Goal: Transaction & Acquisition: Obtain resource

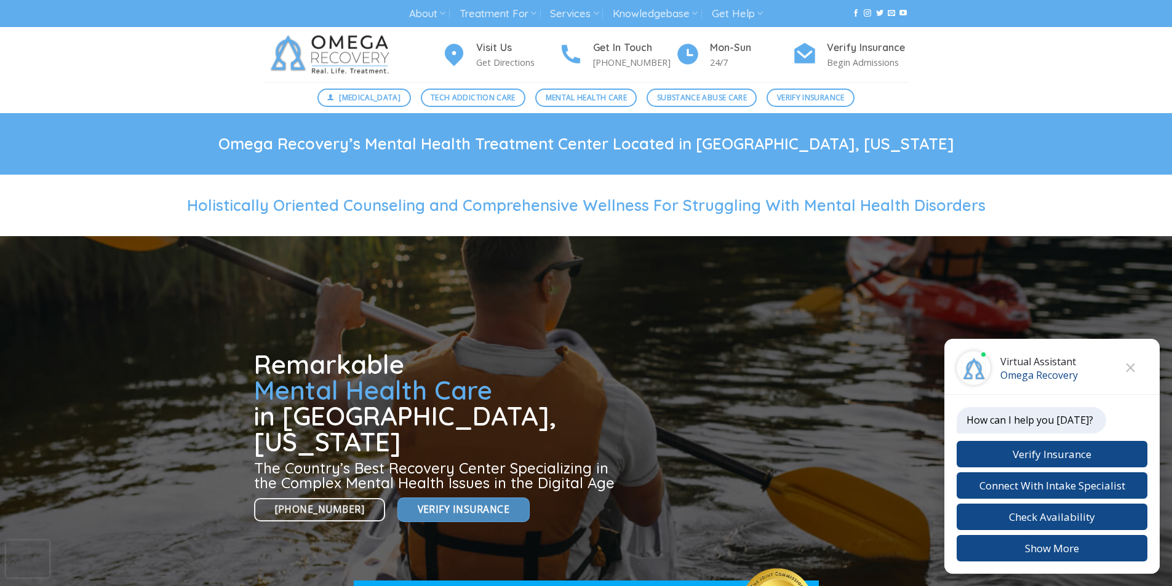
click at [404, 498] on link "Verify Insurance" at bounding box center [463, 510] width 132 height 24
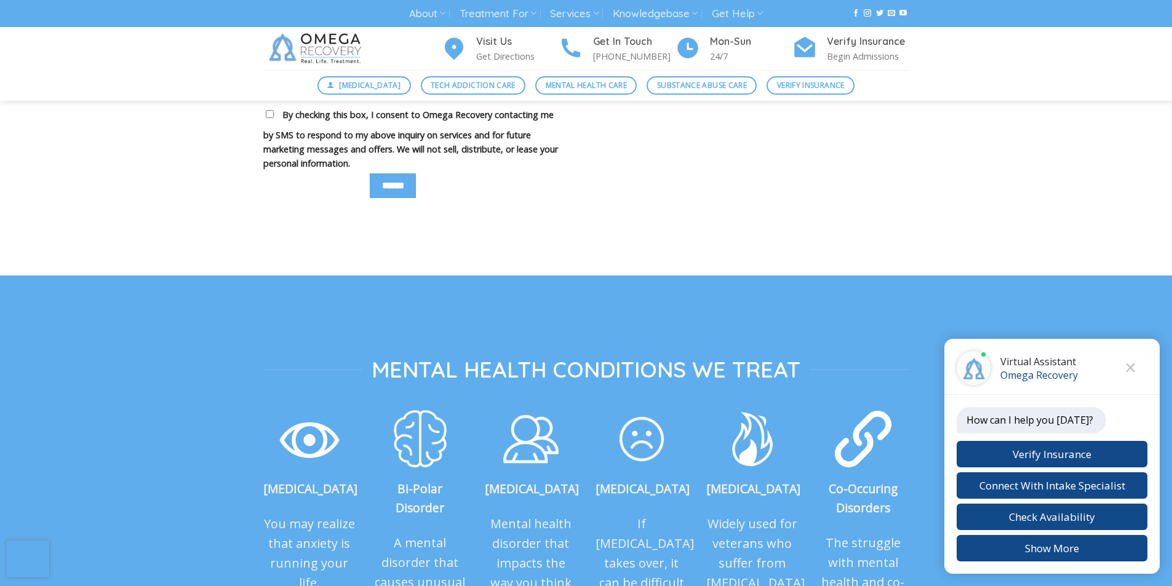
scroll to position [1105, 0]
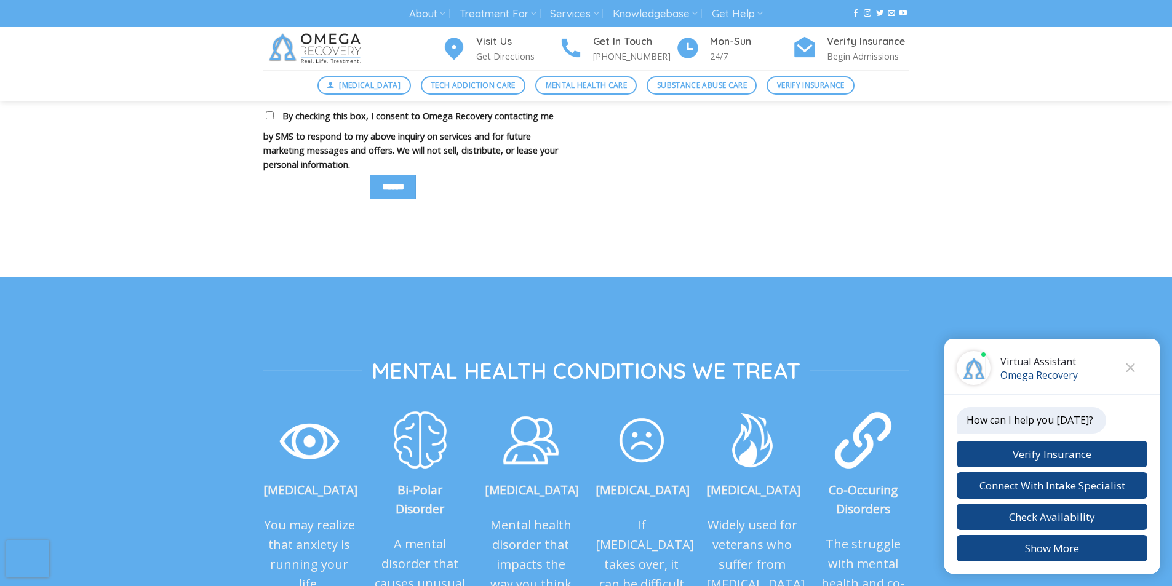
click at [399, 26] on div "About About Omega Recovery Meet [PERSON_NAME] Meet Our Staff In The News [PERSO…" at bounding box center [586, 13] width 1172 height 27
click at [392, 422] on img at bounding box center [420, 439] width 62 height 63
click at [493, 425] on div "[MEDICAL_DATA] Mental health disorder that impacts the way you think and feel a…" at bounding box center [531, 530] width 92 height 245
click at [616, 423] on img at bounding box center [642, 439] width 62 height 63
click at [384, 493] on p "Bi-Polar Disorder" at bounding box center [420, 500] width 92 height 38
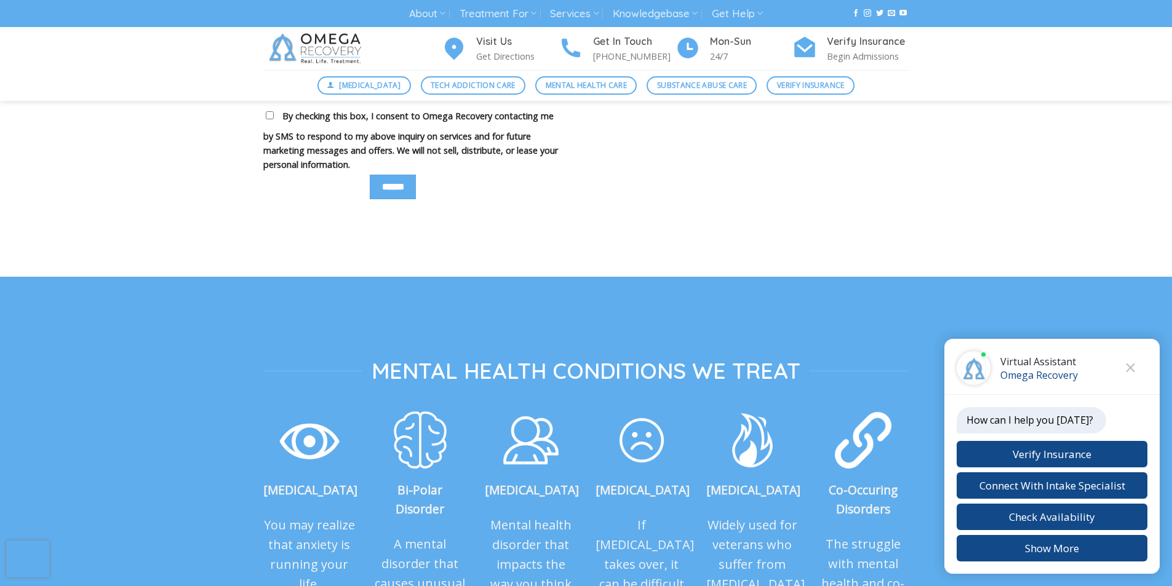
click at [493, 493] on p "[MEDICAL_DATA]" at bounding box center [531, 490] width 92 height 19
click at [636, 493] on strong "[MEDICAL_DATA]" at bounding box center [643, 490] width 94 height 17
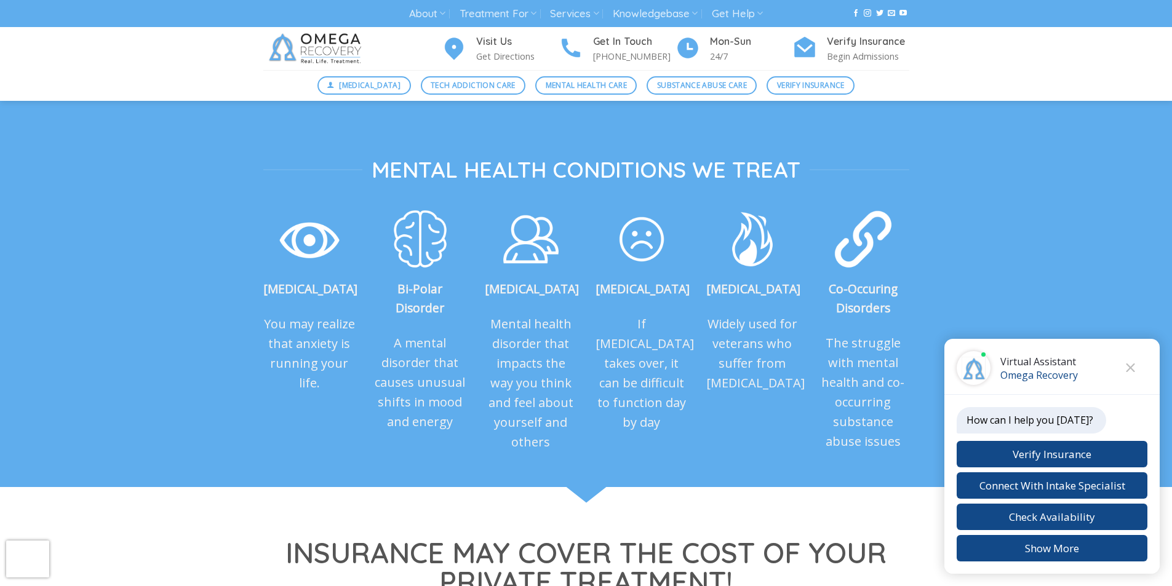
scroll to position [1310, 0]
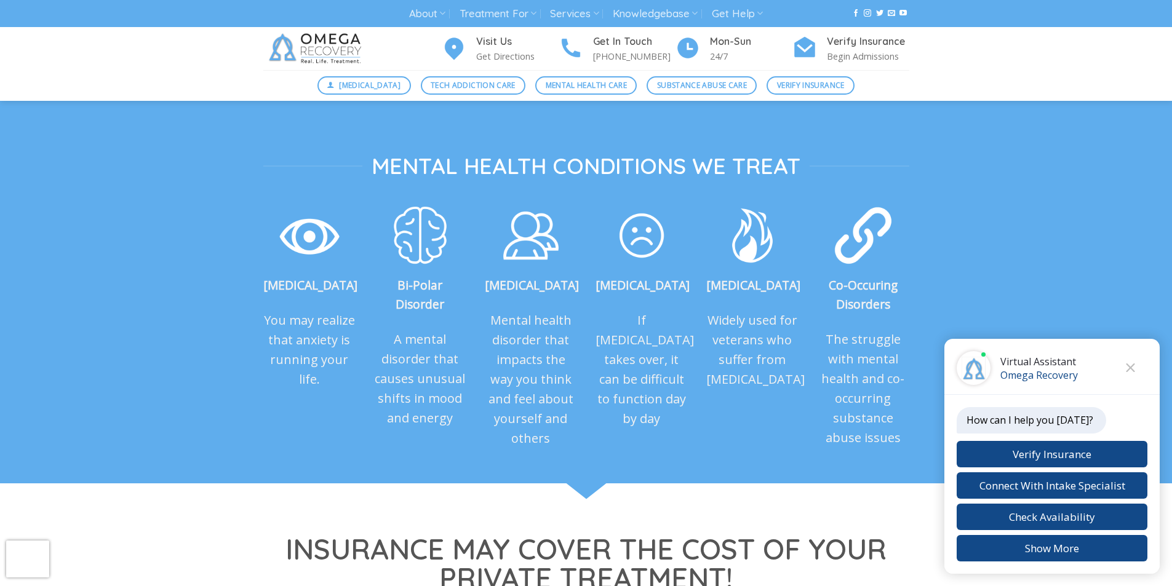
click at [459, 422] on p "A mental disorder that causes unusual shifts in mood and energy" at bounding box center [420, 379] width 92 height 98
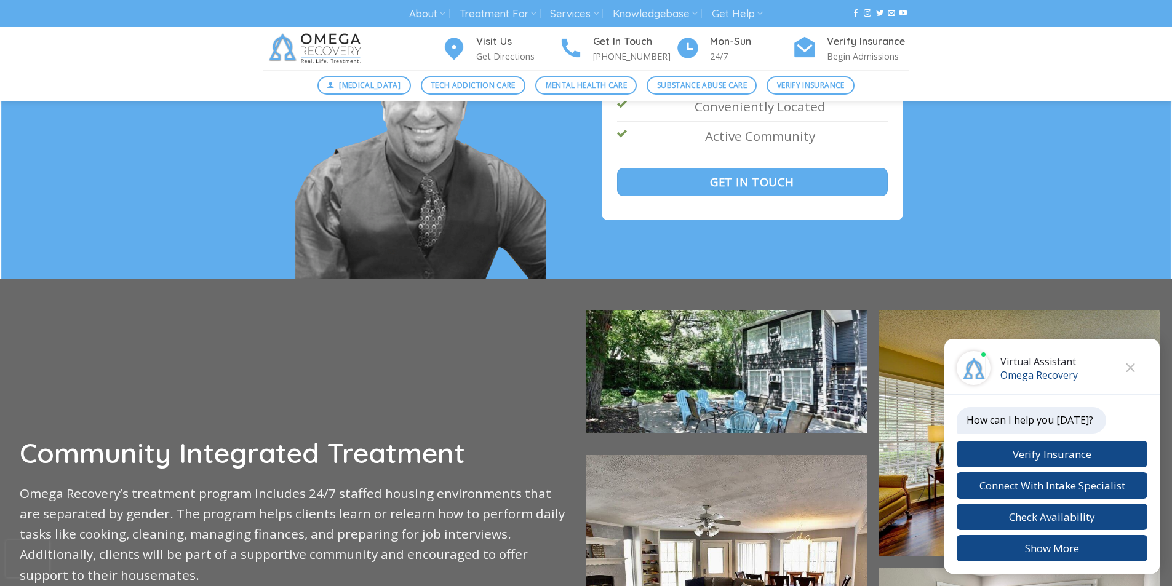
scroll to position [2415, 0]
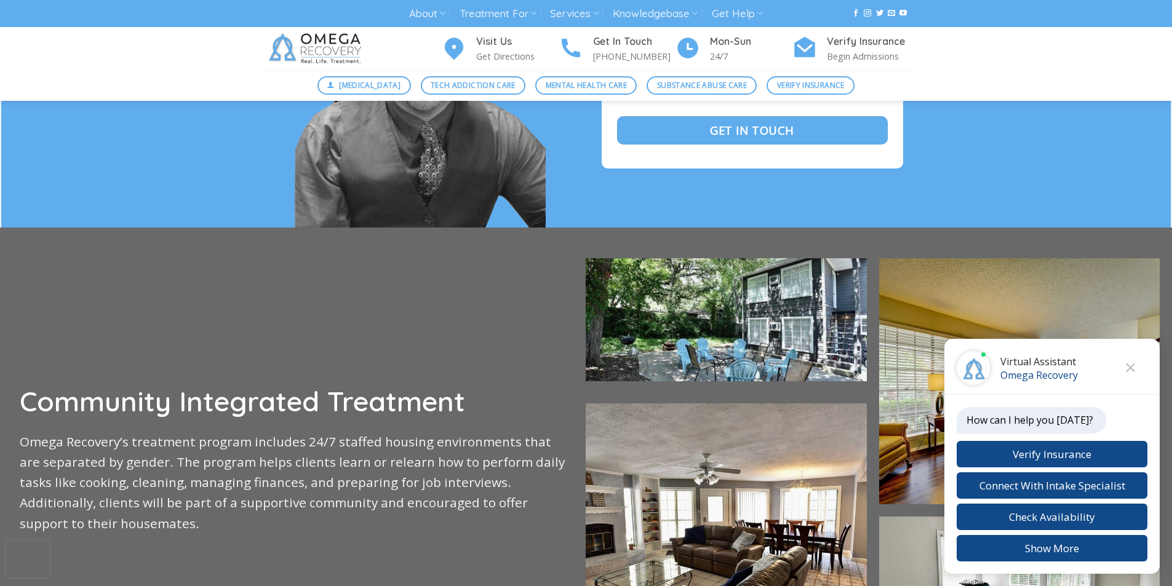
click at [387, 418] on h3 "Community Integrated Treatment" at bounding box center [293, 402] width 547 height 32
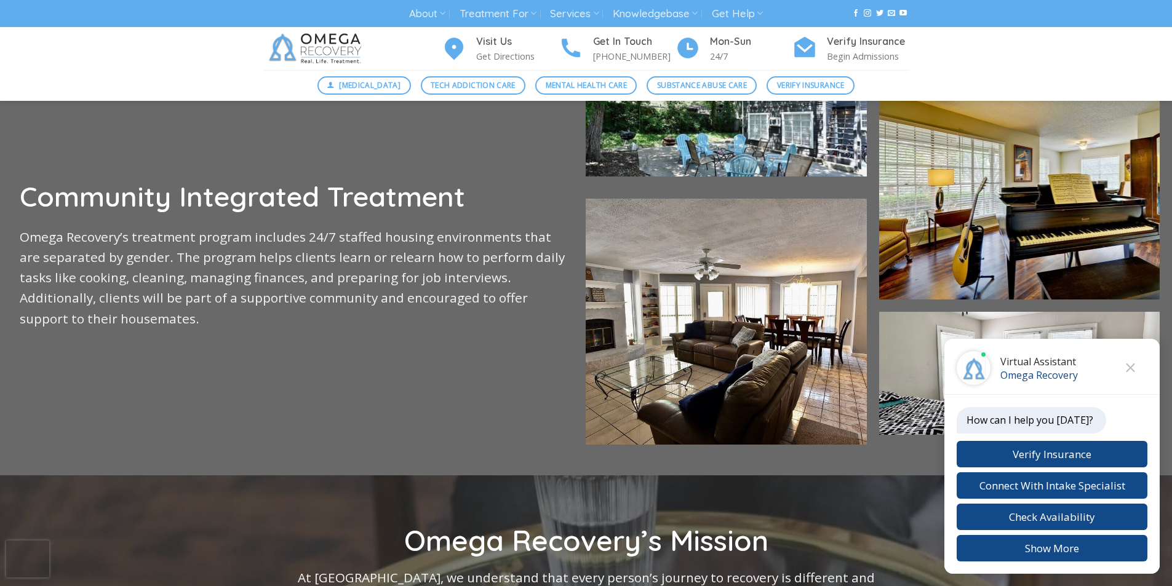
scroll to position [2697, 0]
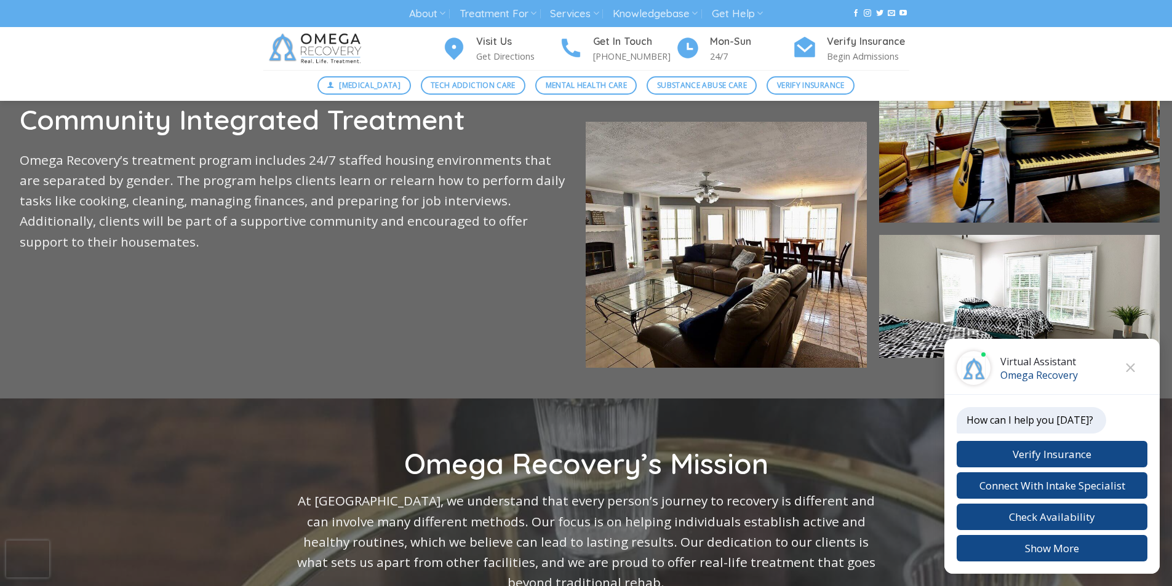
click at [547, 399] on div at bounding box center [586, 172] width 1172 height 453
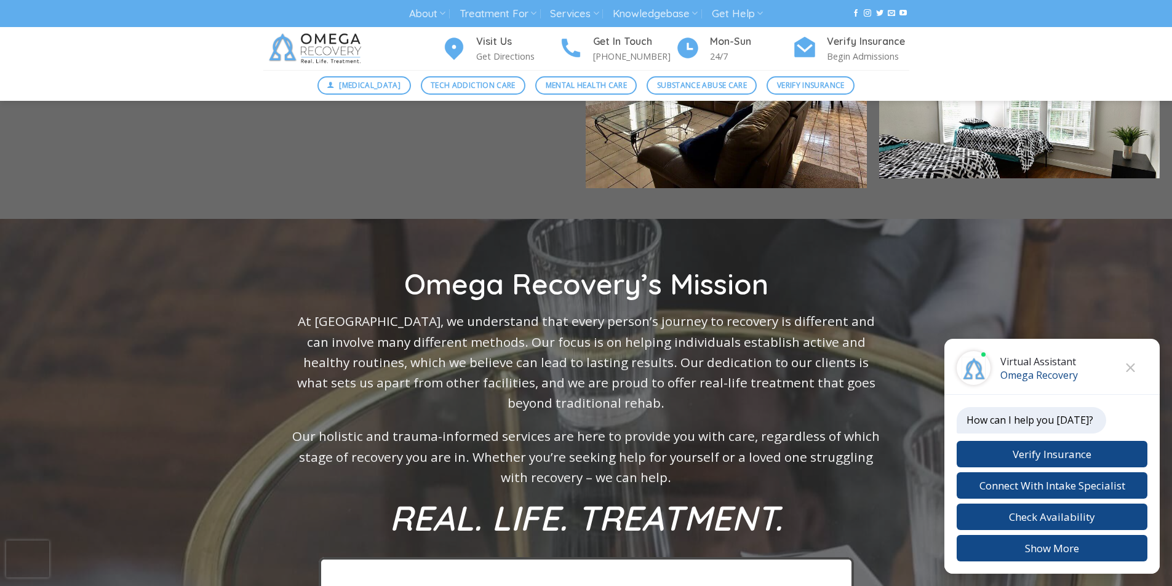
scroll to position [2954, 0]
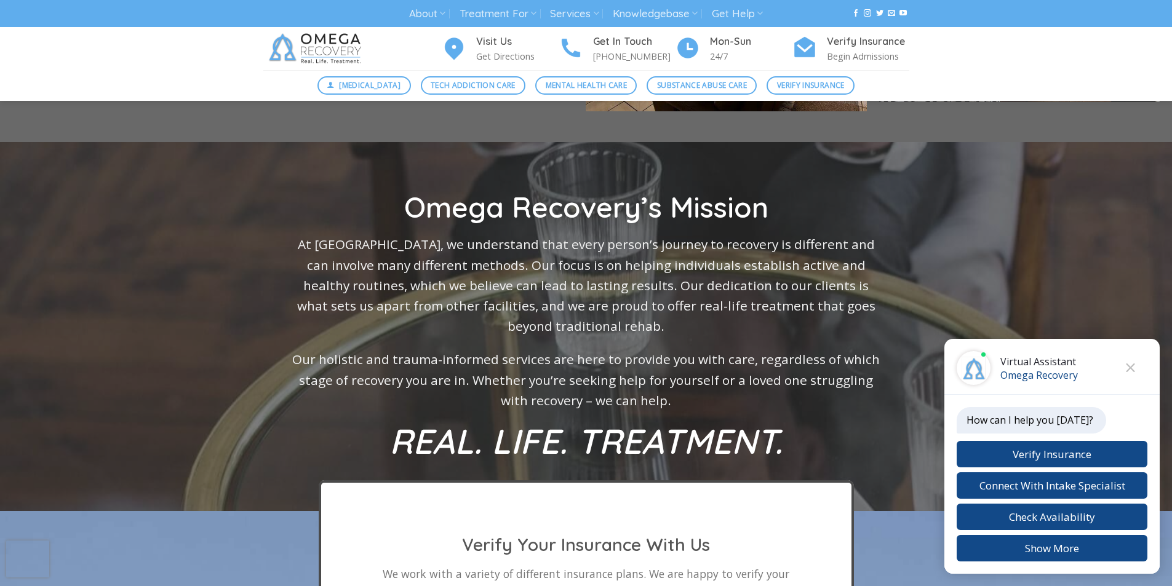
click at [682, 441] on strong "REAL. LIFE. TREATMENT." at bounding box center [585, 441] width 393 height 43
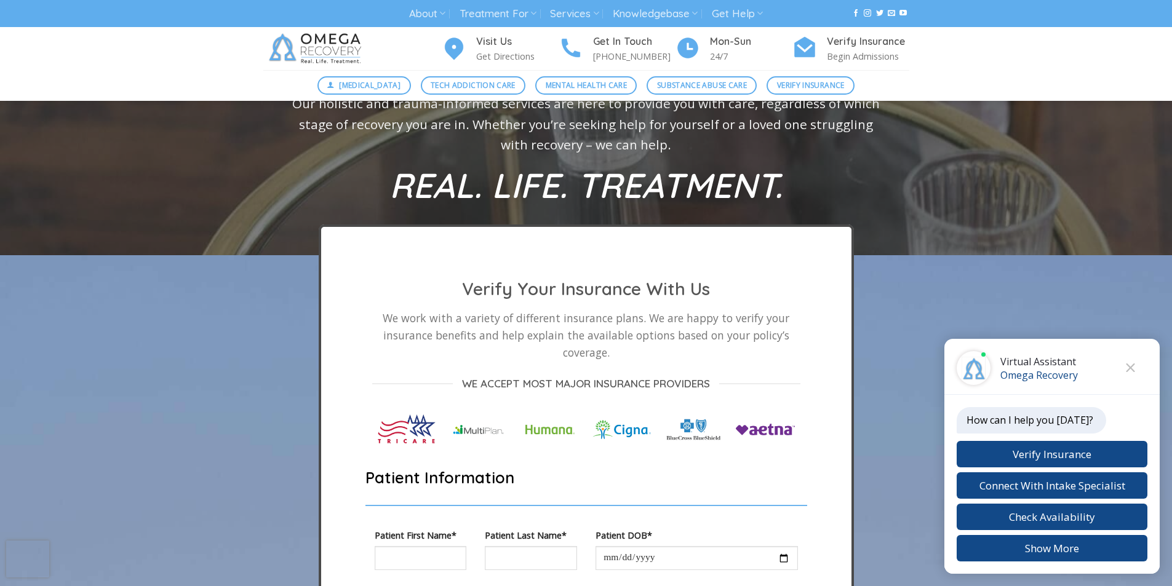
scroll to position [3261, 0]
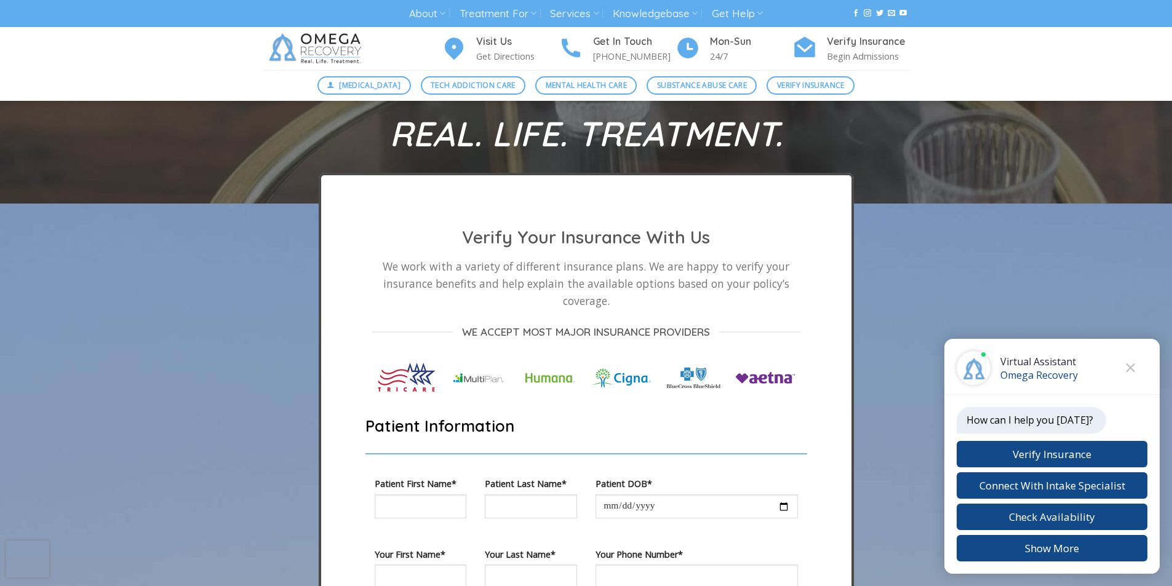
click at [383, 436] on h2 "Patient Information" at bounding box center [586, 426] width 442 height 20
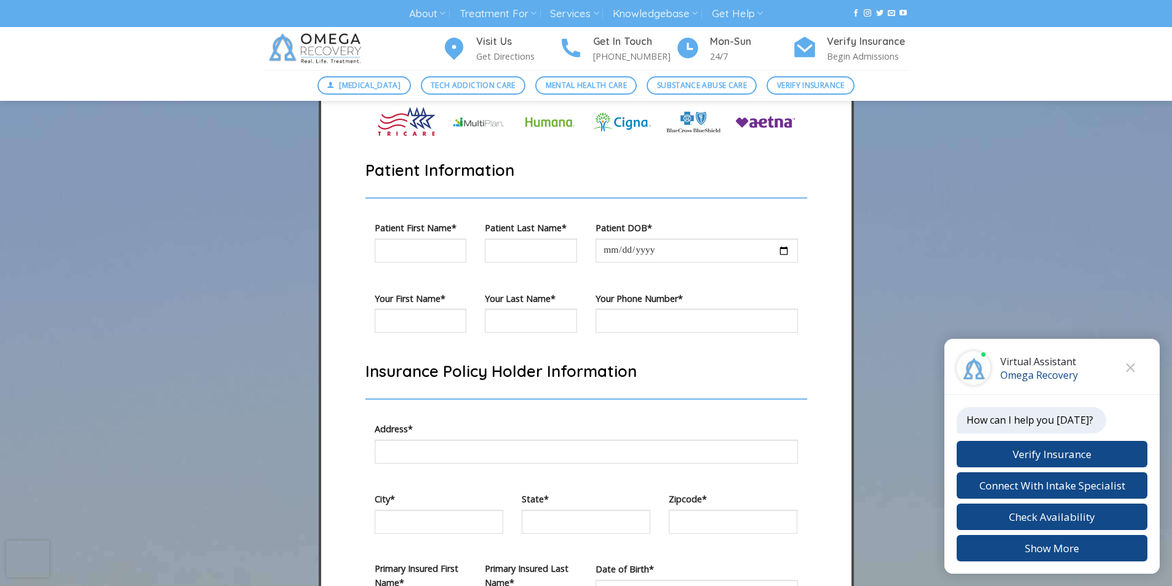
scroll to position [3594, 0]
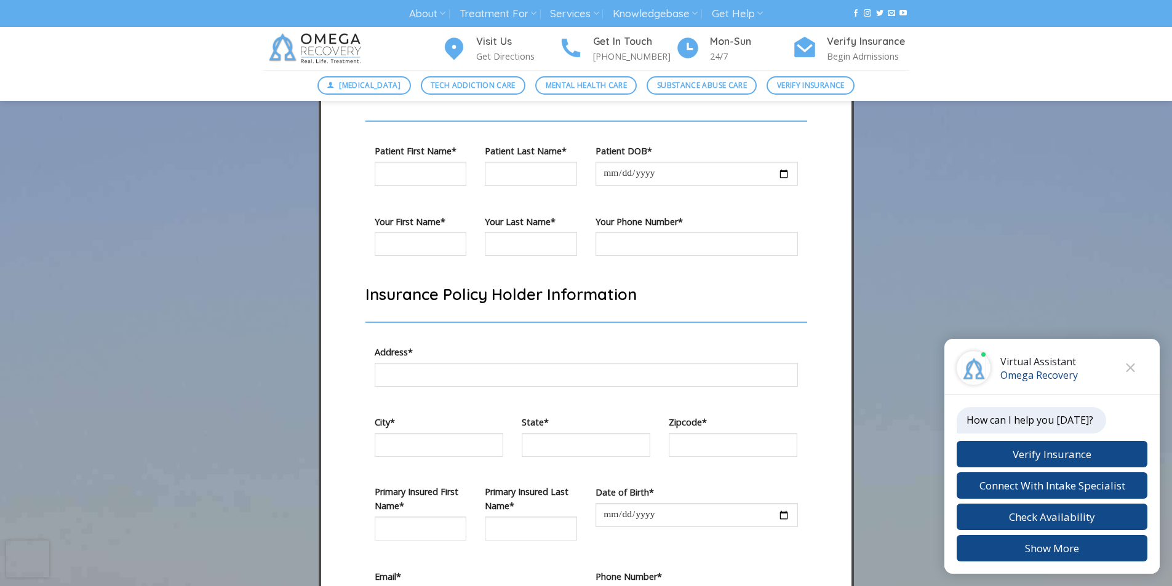
click at [493, 396] on span "Contact form" at bounding box center [586, 379] width 423 height 33
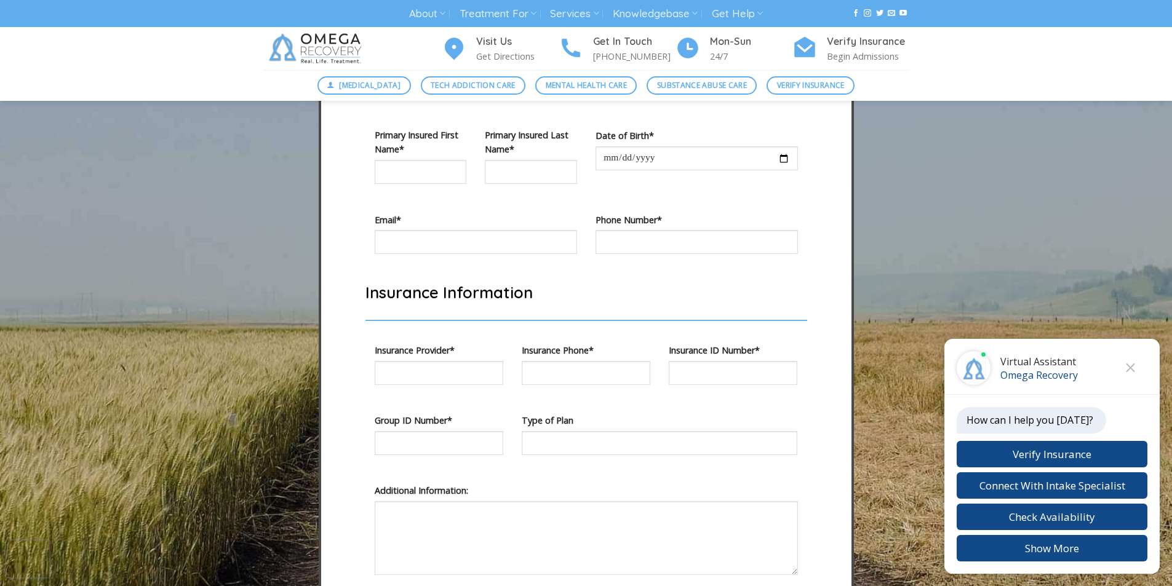
scroll to position [3954, 0]
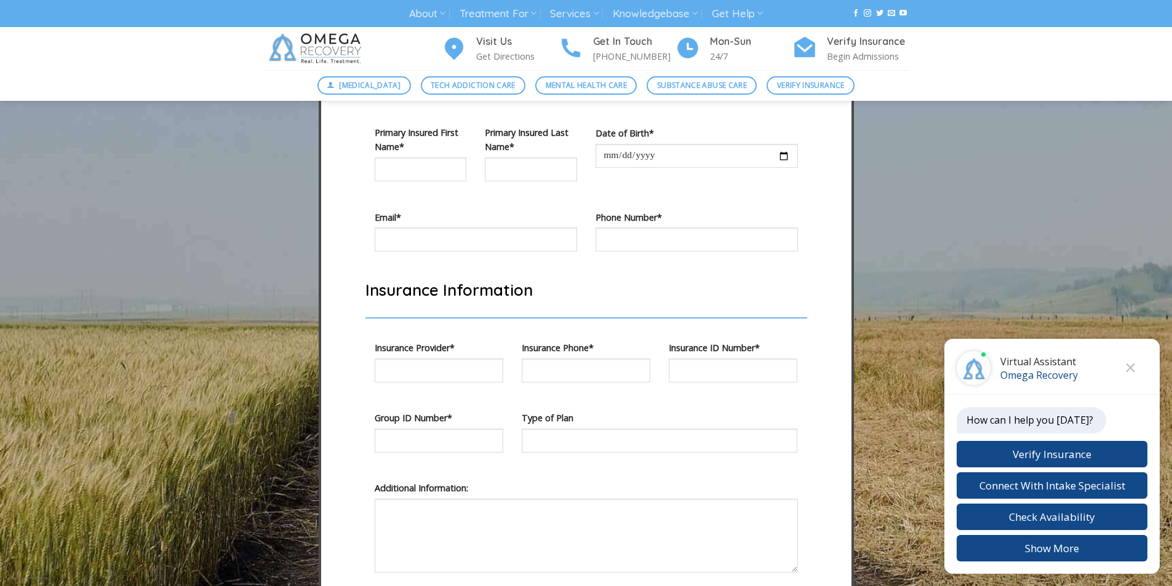
click at [635, 355] on label "Insurance Phone*" at bounding box center [586, 348] width 129 height 14
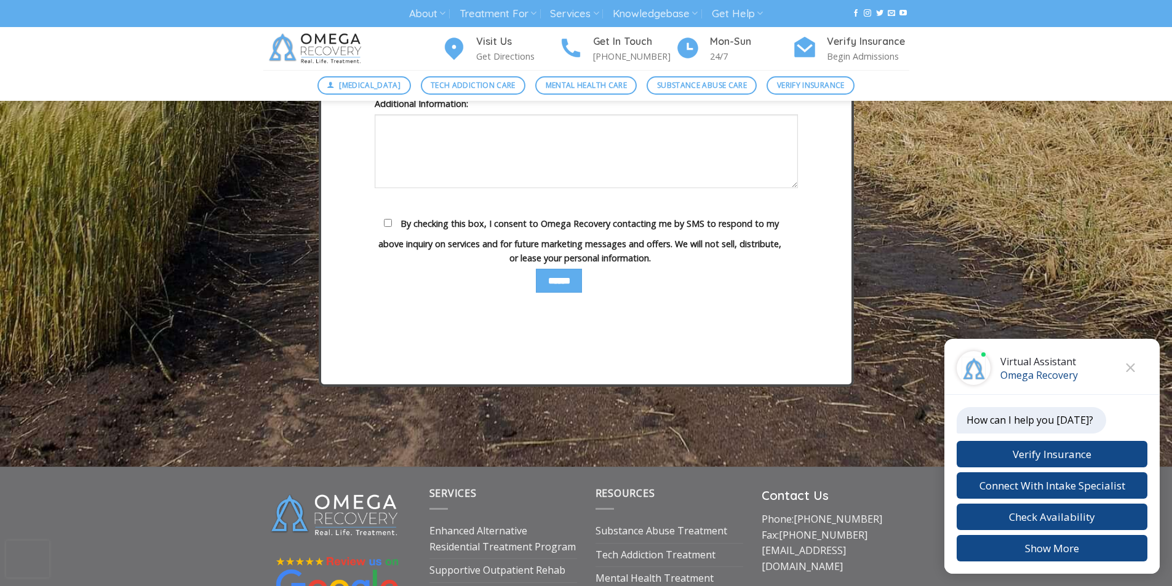
scroll to position [4389, 0]
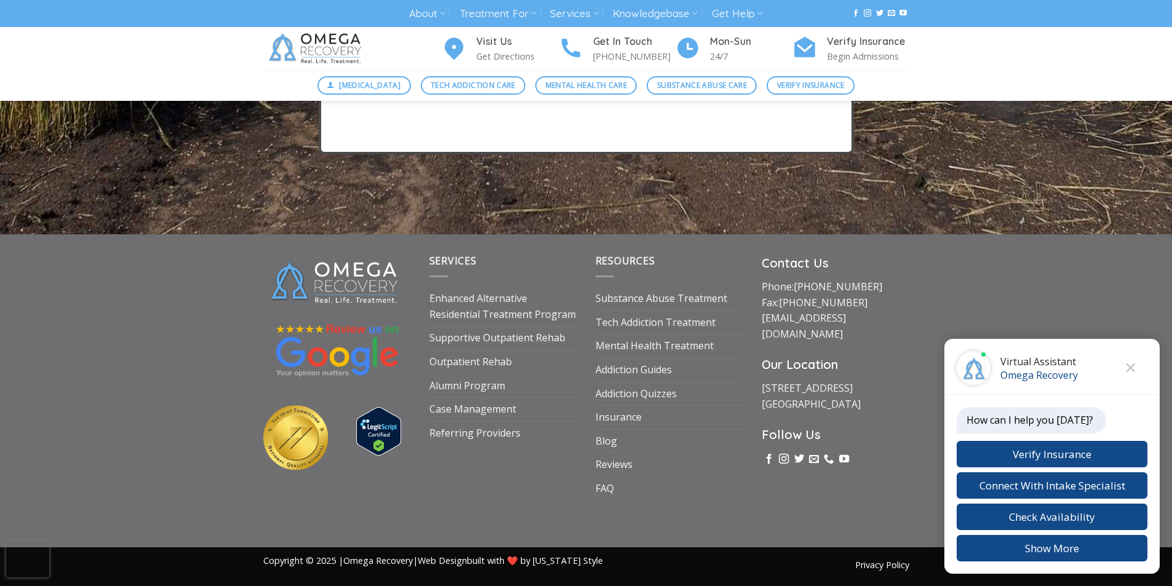
scroll to position [4680, 0]
click at [615, 559] on div "Privacy Policy Copyright © 2025 | Omega Recovery | Web Design built with ❤️ by …" at bounding box center [586, 565] width 664 height 23
click at [535, 583] on div "Privacy Policy Copyright © 2025 | Omega Recovery | Web Design built with ❤️ by …" at bounding box center [586, 567] width 1172 height 39
click at [378, 583] on div "Privacy Policy Copyright © 2025 | Omega Recovery | Web Design built with ❤️ by …" at bounding box center [586, 567] width 1172 height 39
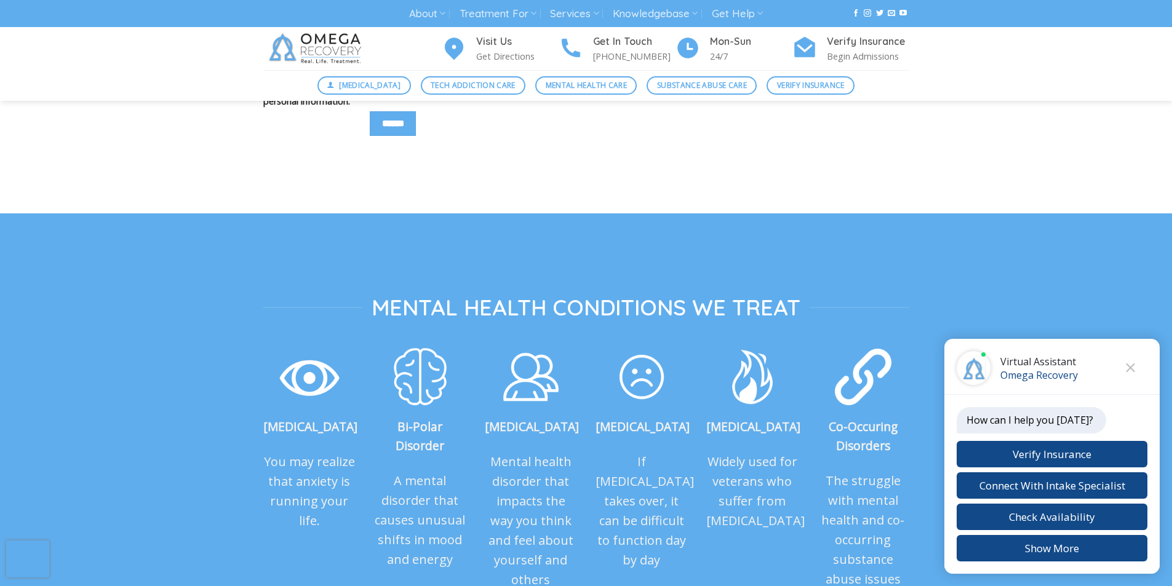
scroll to position [1091, 0]
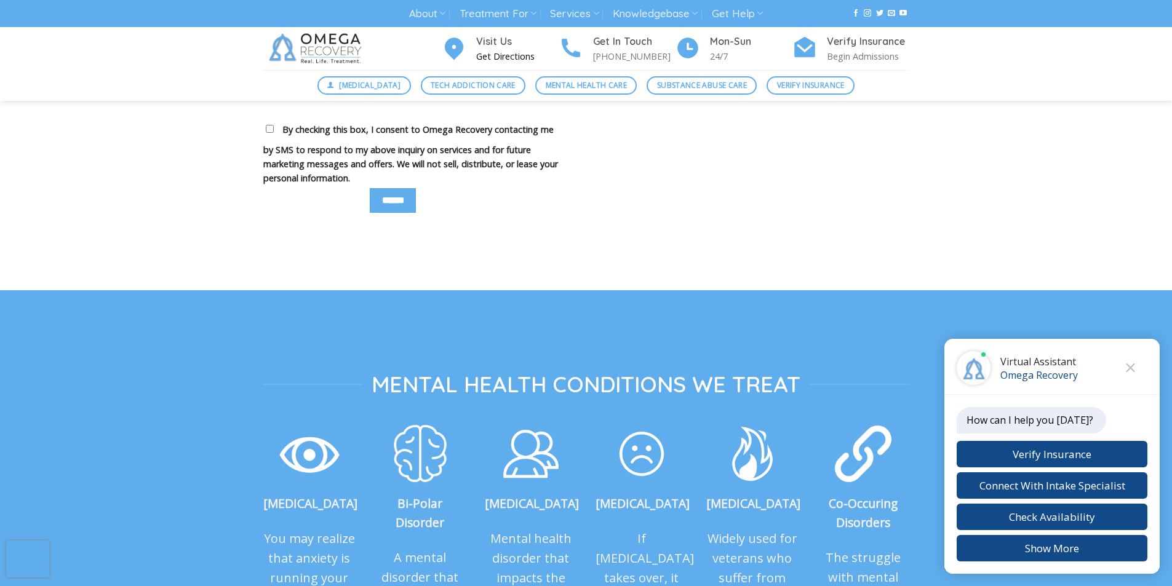
click at [530, 44] on h4 "Visit Us" at bounding box center [517, 42] width 82 height 16
